Goal: Navigation & Orientation: Find specific page/section

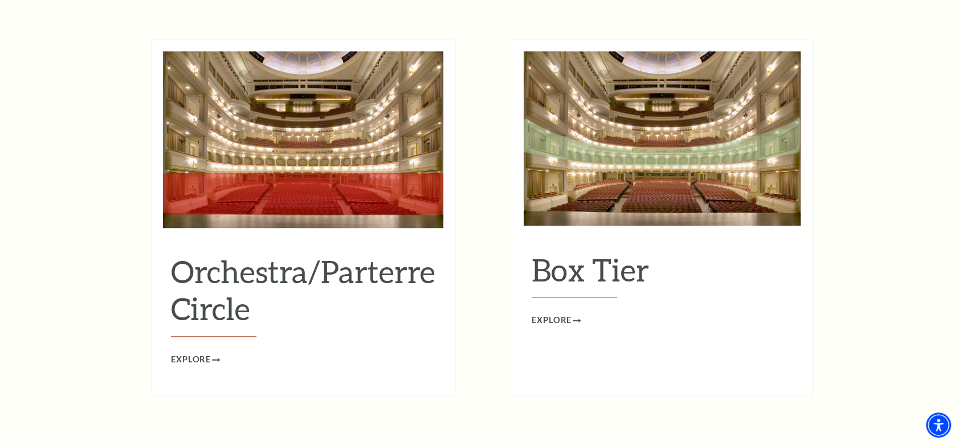
scroll to position [1063, 0]
click at [336, 259] on h2 "Orchestra/Parterre Circle" at bounding box center [303, 294] width 264 height 84
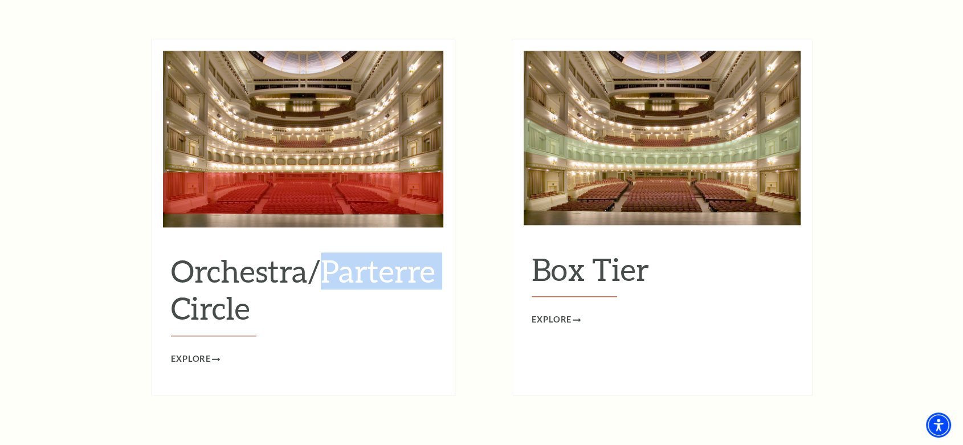
click at [336, 259] on h2 "Orchestra/Parterre Circle" at bounding box center [303, 294] width 264 height 84
click at [193, 352] on span "Explore" at bounding box center [191, 359] width 40 height 14
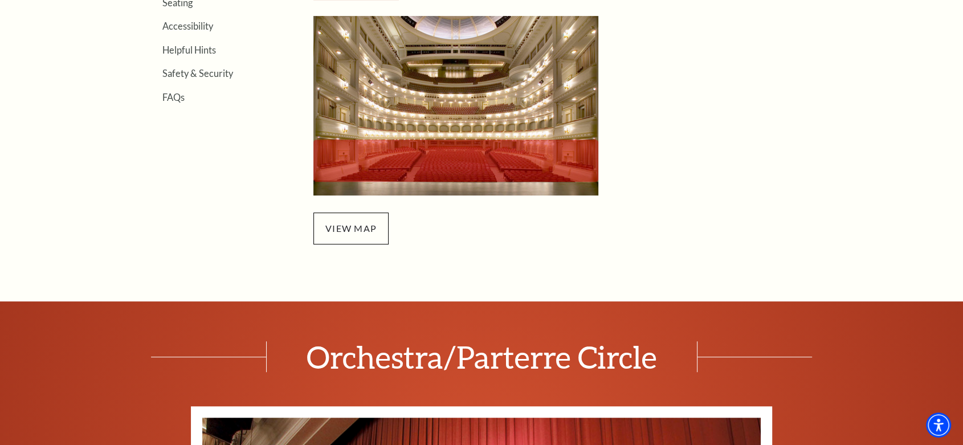
scroll to position [433, 0]
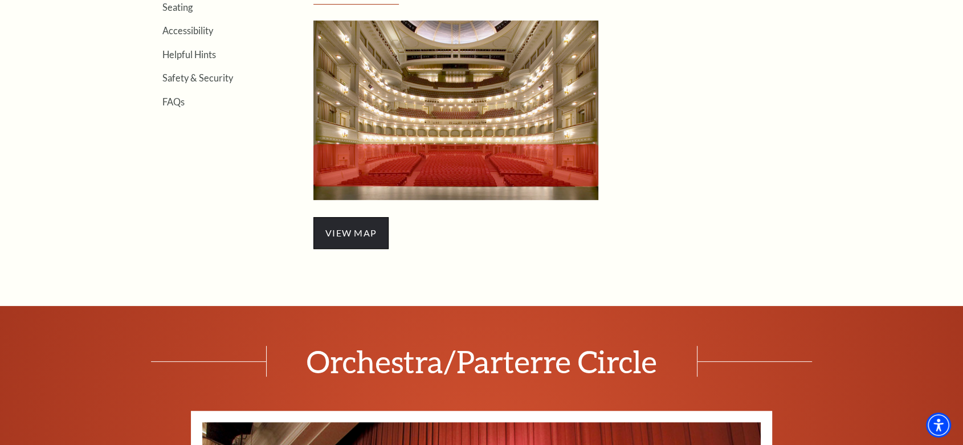
click at [359, 239] on span "view map" at bounding box center [350, 233] width 75 height 32
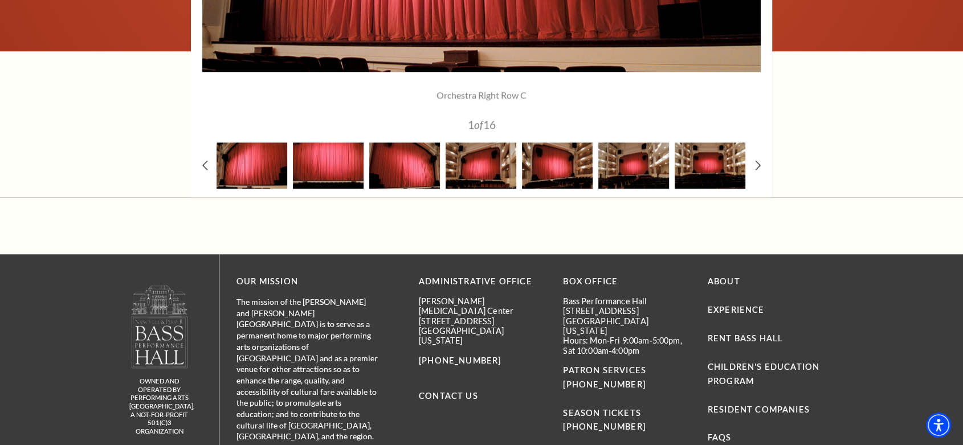
scroll to position [1150, 0]
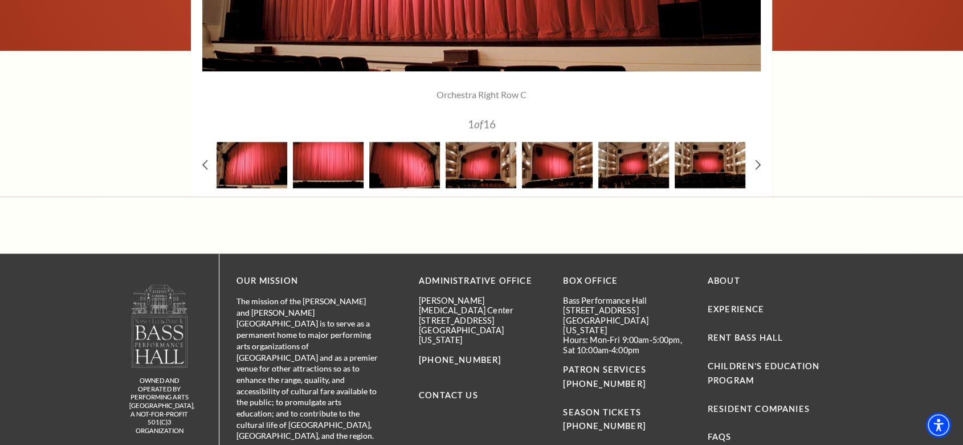
click at [644, 170] on img at bounding box center [633, 165] width 71 height 46
